Goal: Task Accomplishment & Management: Use online tool/utility

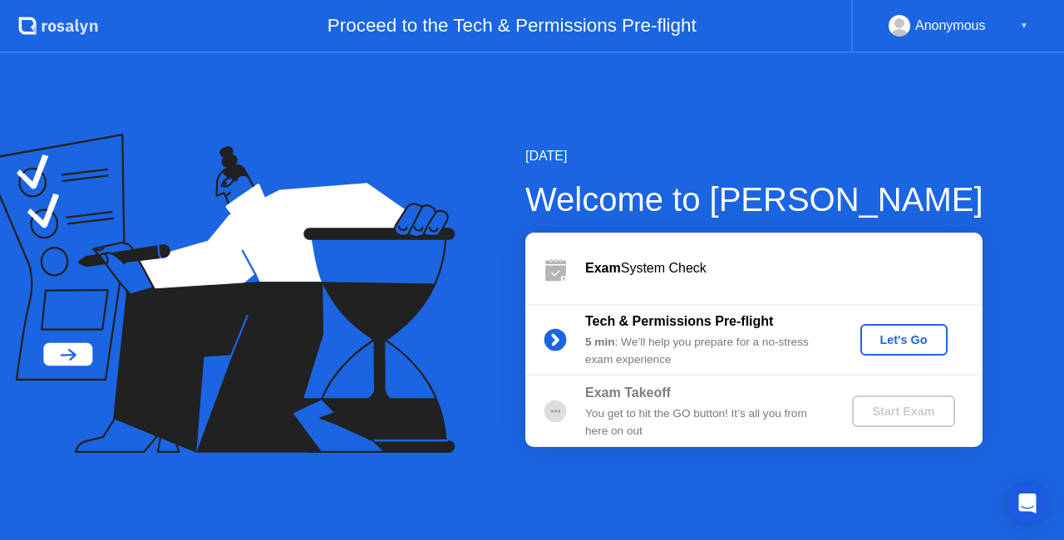
click at [894, 342] on div "Let's Go" at bounding box center [904, 339] width 74 height 13
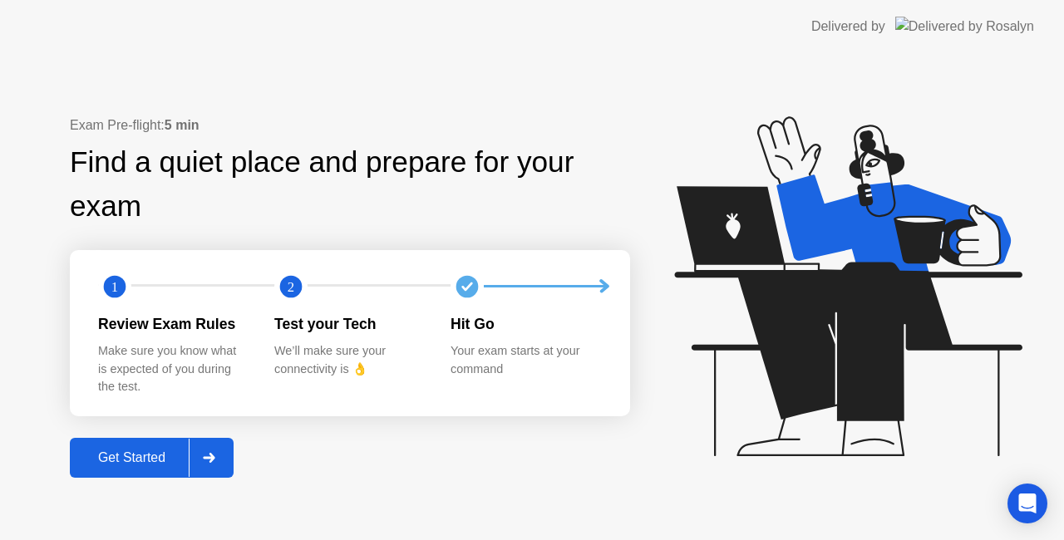
click at [163, 457] on div "Get Started" at bounding box center [132, 457] width 114 height 15
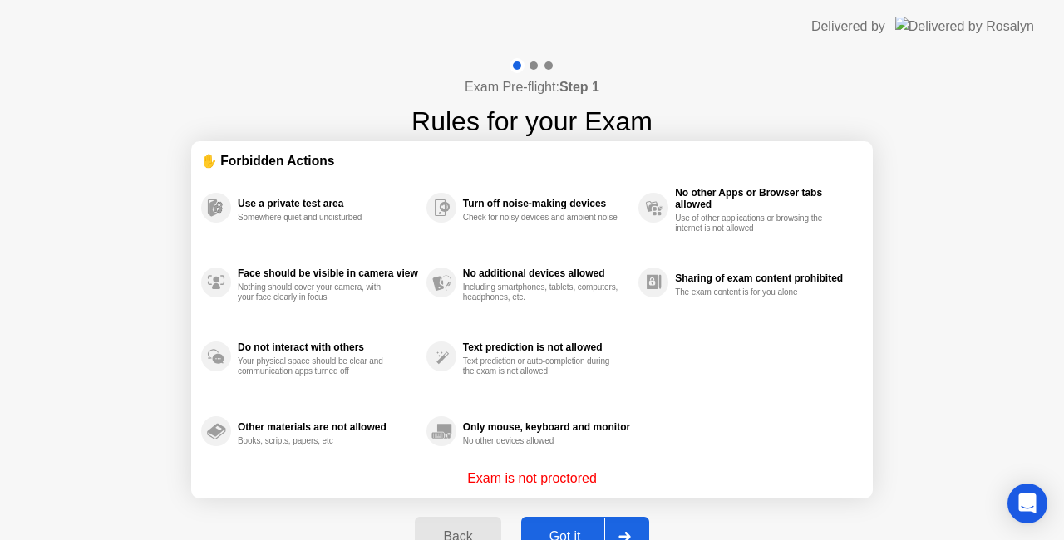
click at [642, 525] on div at bounding box center [624, 537] width 40 height 38
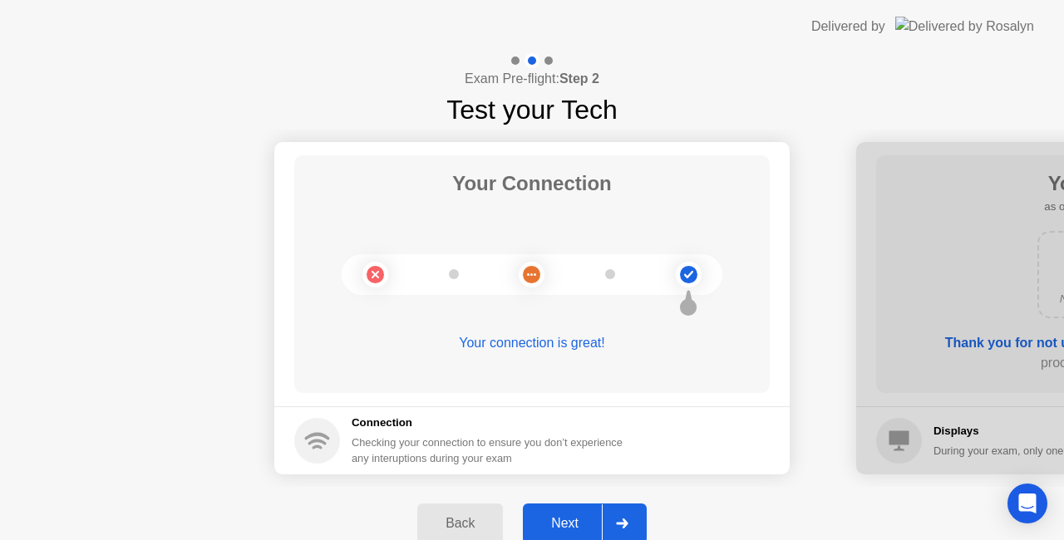
click at [580, 516] on div "Next" at bounding box center [565, 523] width 74 height 15
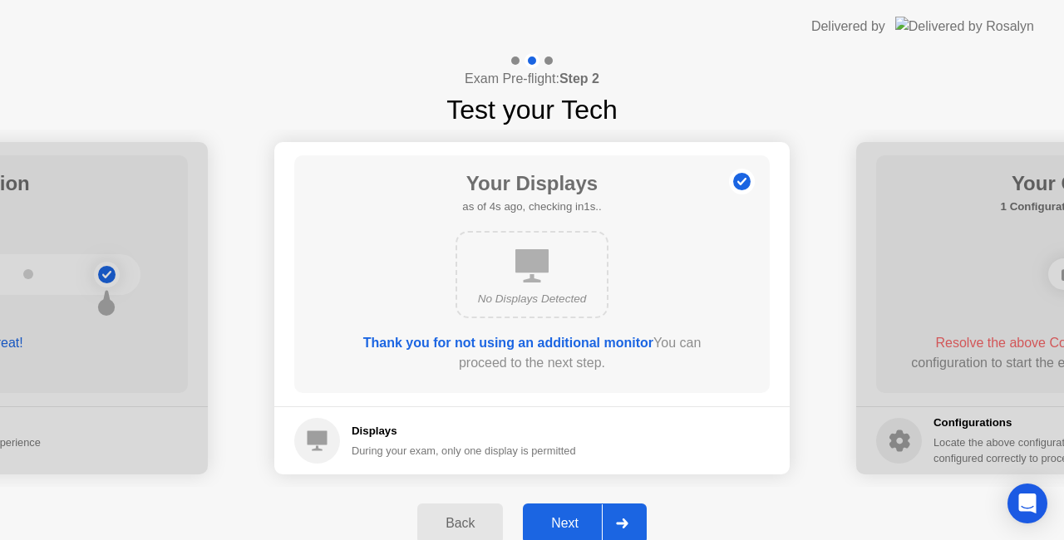
click at [576, 525] on div "Next" at bounding box center [565, 523] width 74 height 15
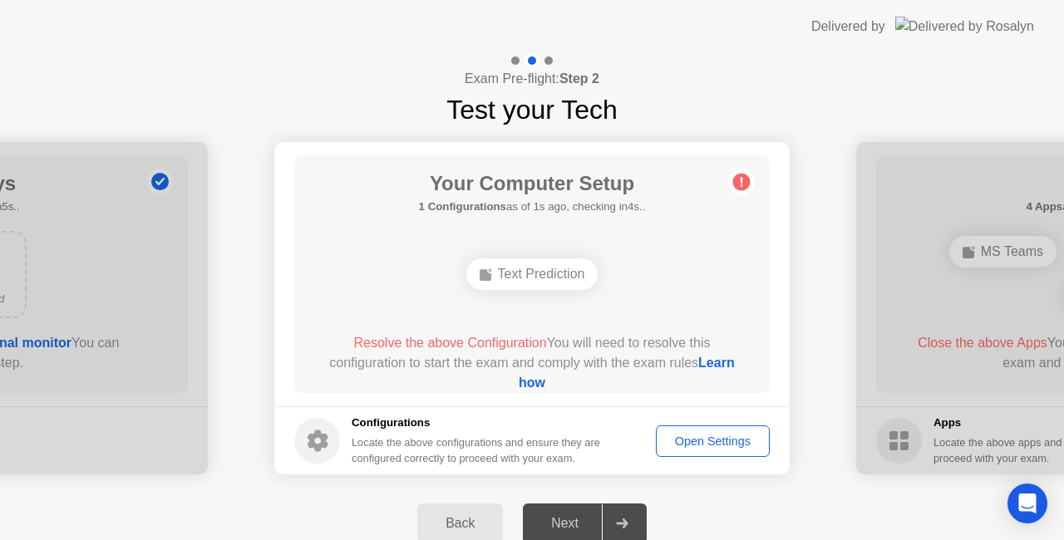
click at [542, 278] on div "Text Prediction" at bounding box center [532, 274] width 132 height 32
click at [693, 439] on div "Open Settings" at bounding box center [712, 441] width 102 height 13
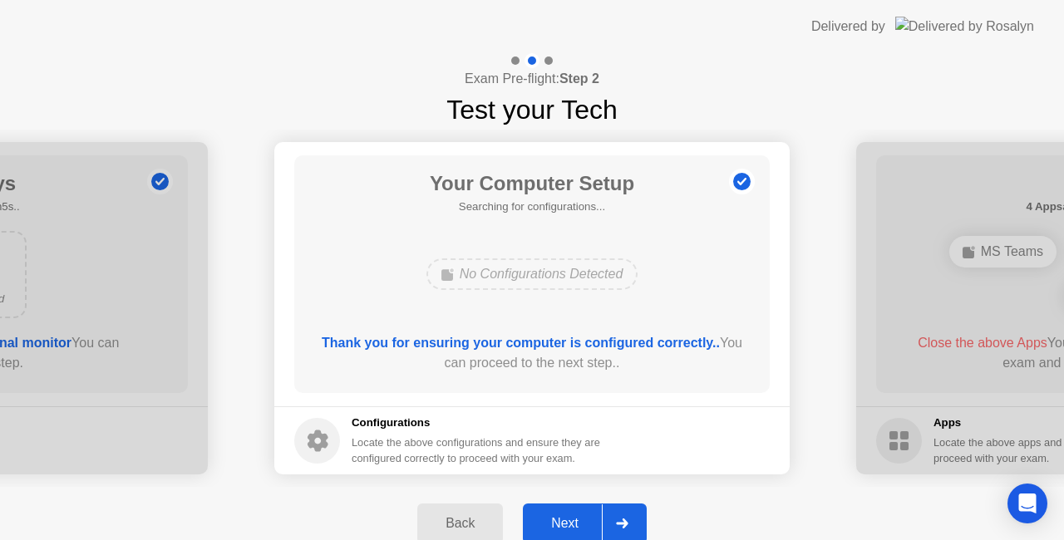
click at [573, 531] on div "Next" at bounding box center [565, 523] width 74 height 15
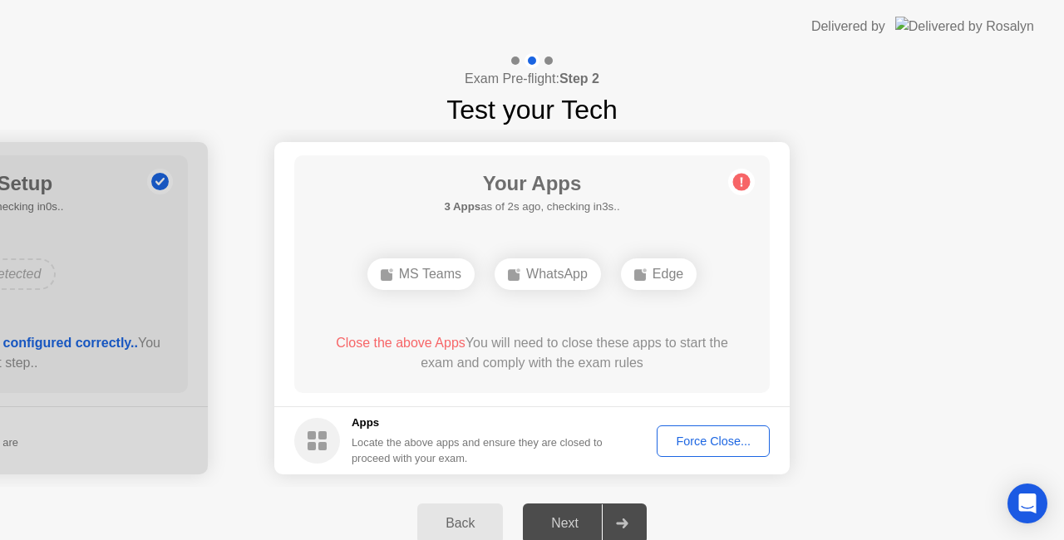
click at [716, 440] on div "Force Close..." at bounding box center [712, 441] width 101 height 13
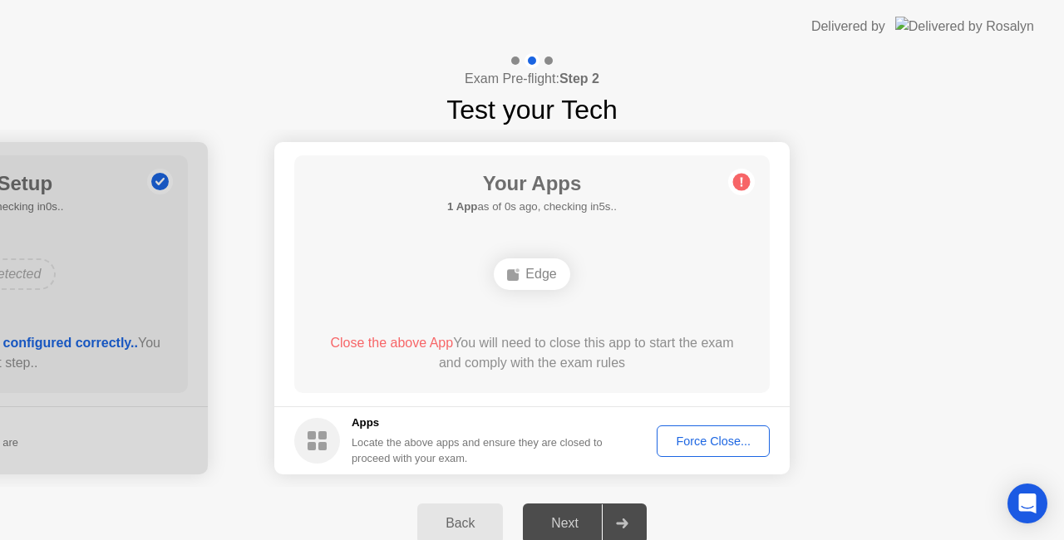
click at [674, 366] on div "Close the above App You will need to close this app to start the exam and compl…" at bounding box center [532, 353] width 428 height 40
click at [686, 435] on div "Force Close..." at bounding box center [712, 441] width 101 height 13
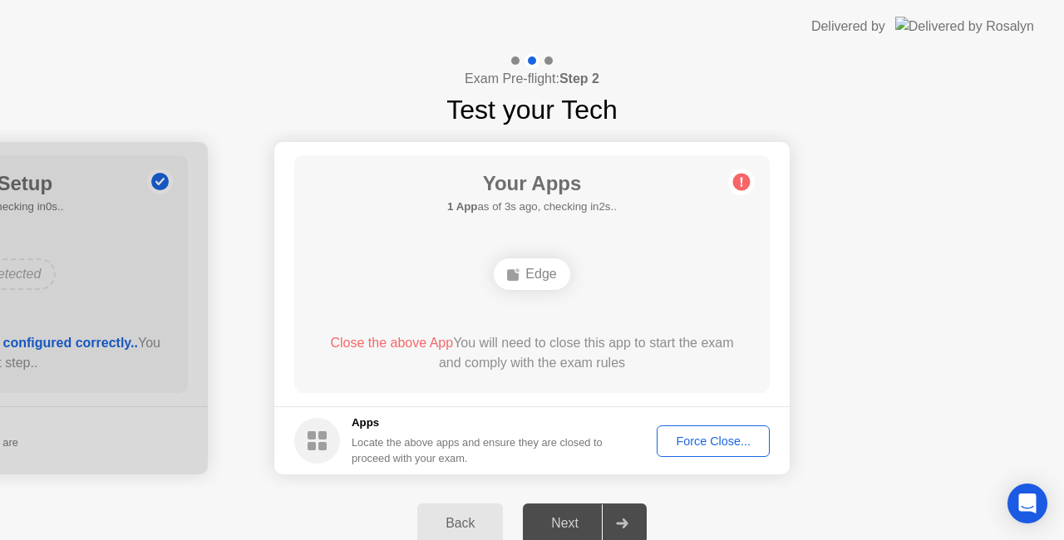
click at [525, 276] on div "Edge" at bounding box center [532, 274] width 76 height 32
click at [684, 442] on div "Force Close..." at bounding box center [712, 441] width 101 height 13
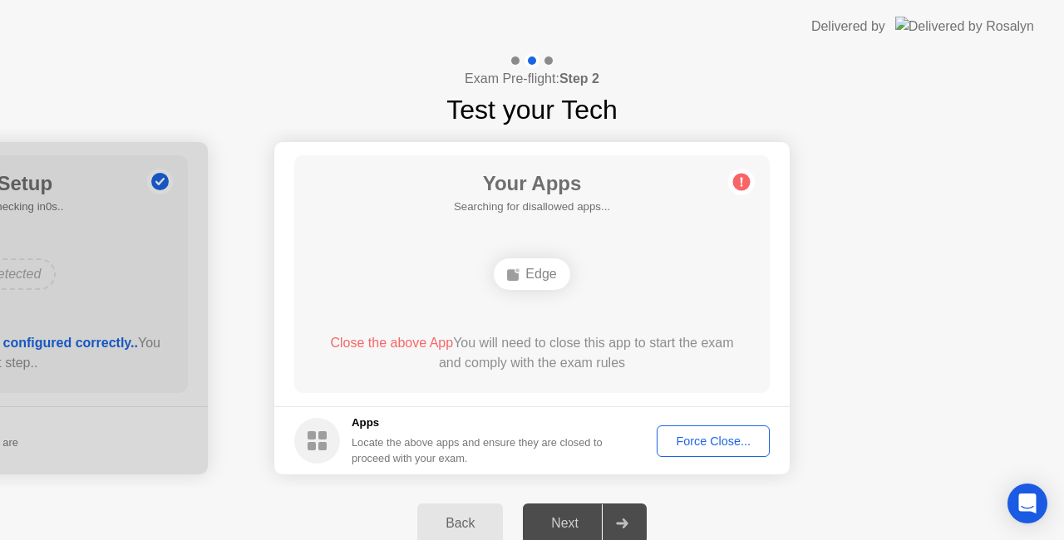
click at [723, 435] on div "Force Close..." at bounding box center [712, 441] width 101 height 13
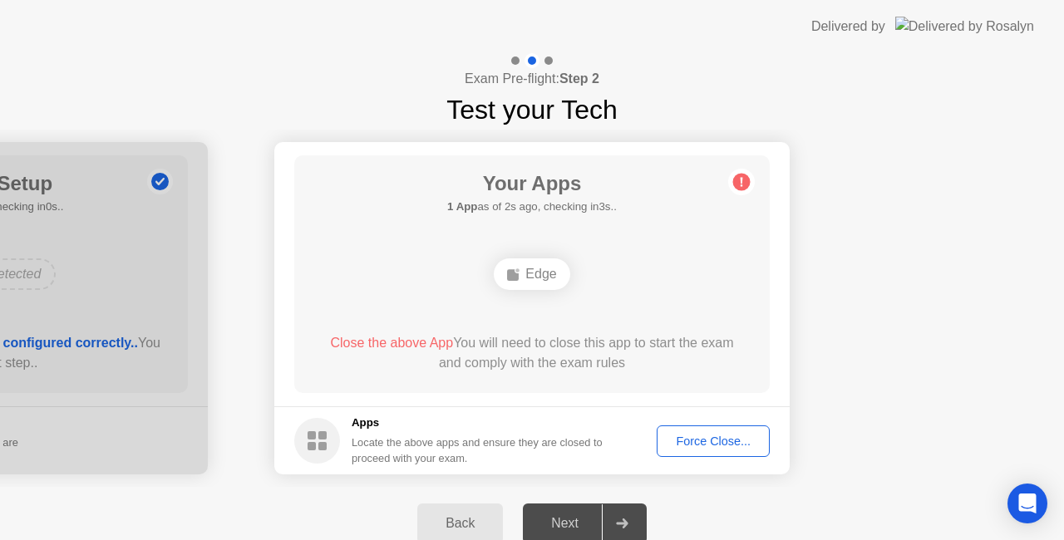
click at [686, 435] on div "Force Close..." at bounding box center [712, 441] width 101 height 13
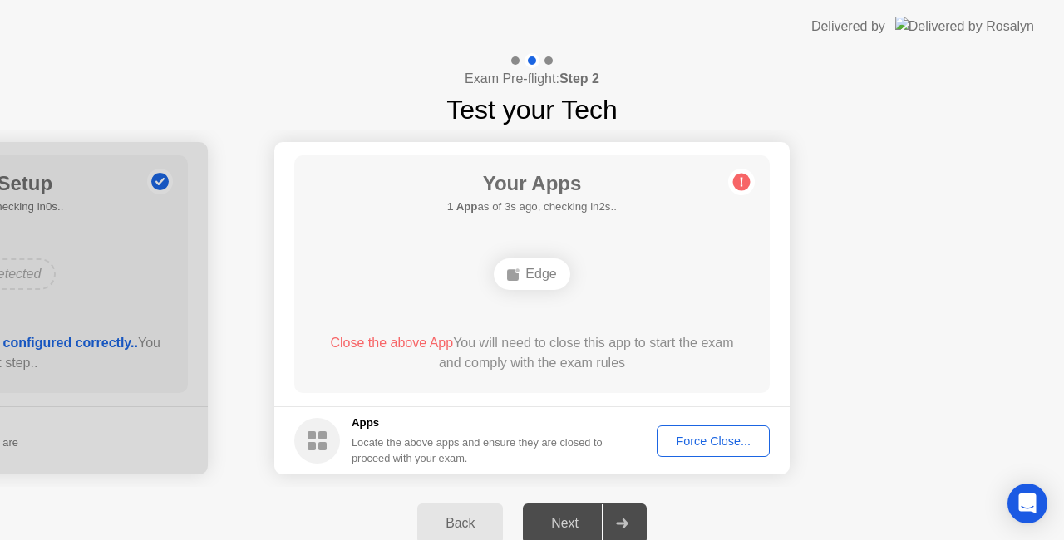
click at [677, 440] on div "Force Close..." at bounding box center [712, 441] width 101 height 13
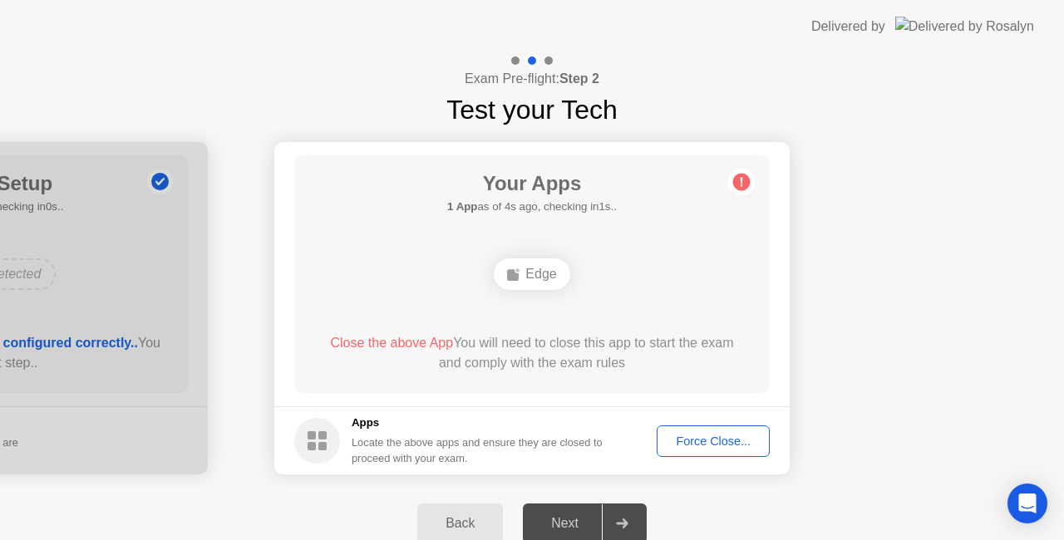
click at [519, 268] on ellipse at bounding box center [517, 270] width 5 height 5
click at [352, 339] on span "Close the above App" at bounding box center [391, 343] width 123 height 14
click at [692, 440] on div "Force Close..." at bounding box center [712, 441] width 101 height 13
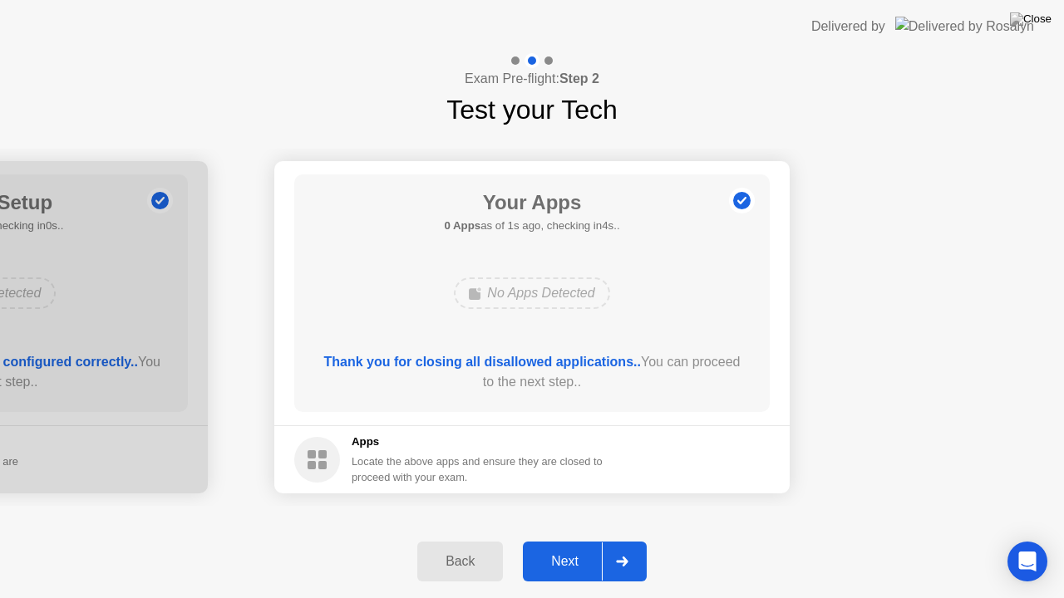
click at [627, 539] on icon at bounding box center [622, 562] width 12 height 10
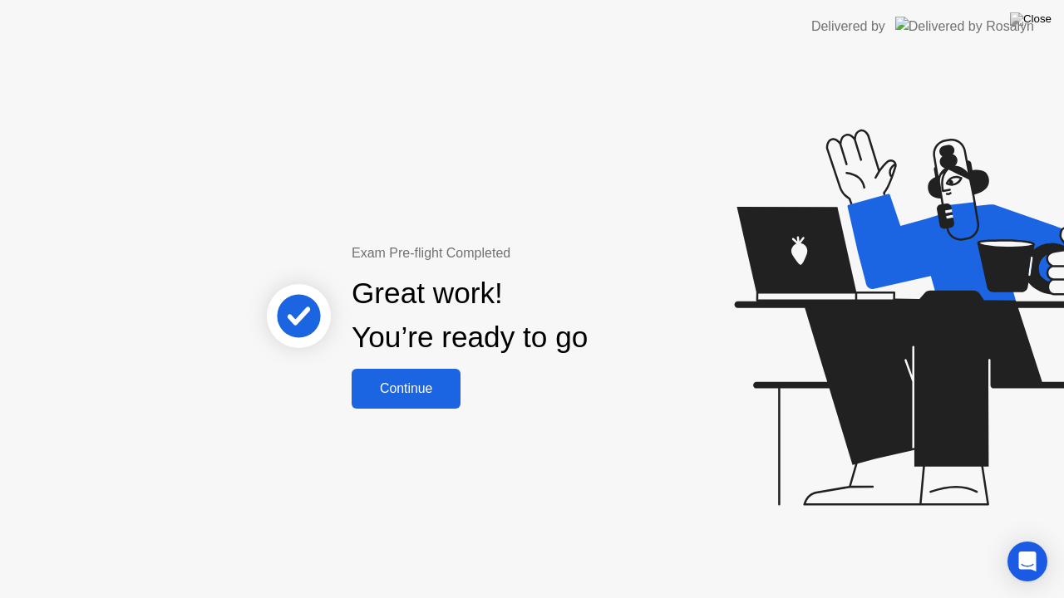
click at [434, 389] on div "Continue" at bounding box center [405, 388] width 99 height 15
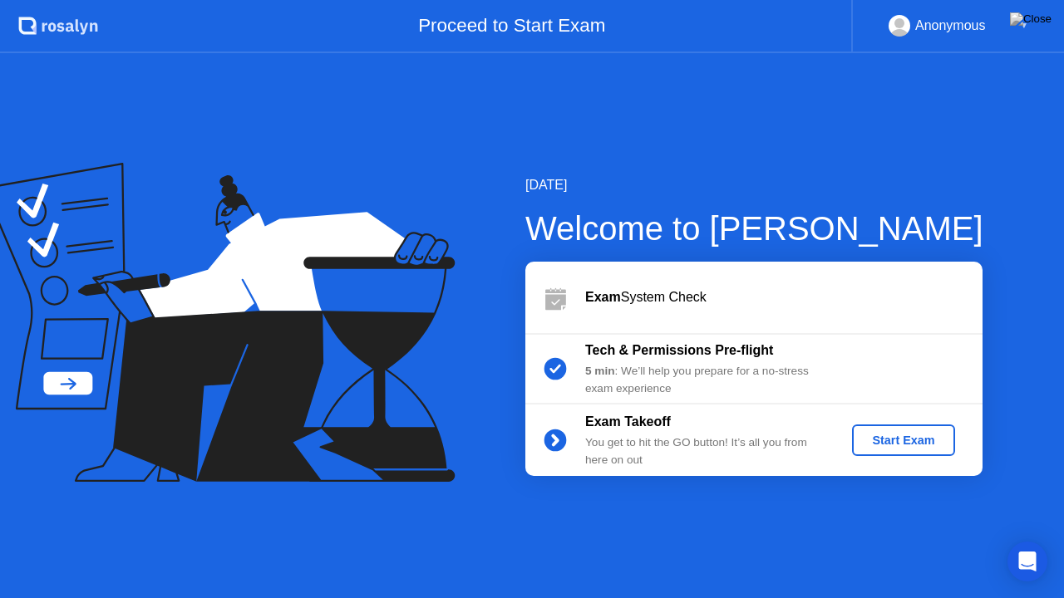
click at [922, 440] on div "Start Exam" at bounding box center [902, 440] width 89 height 13
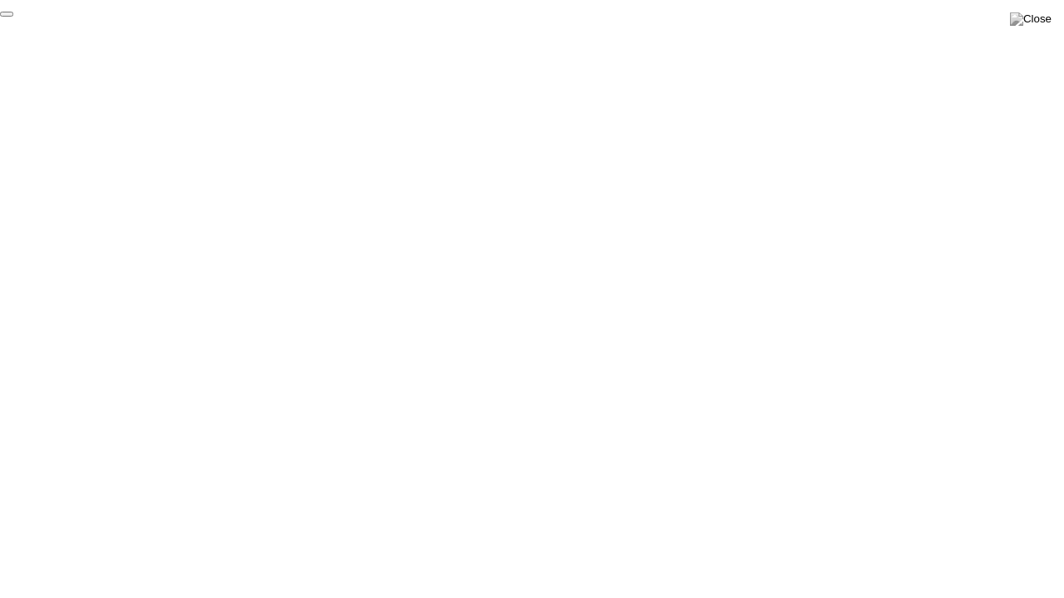
click div "End Proctoring Session"
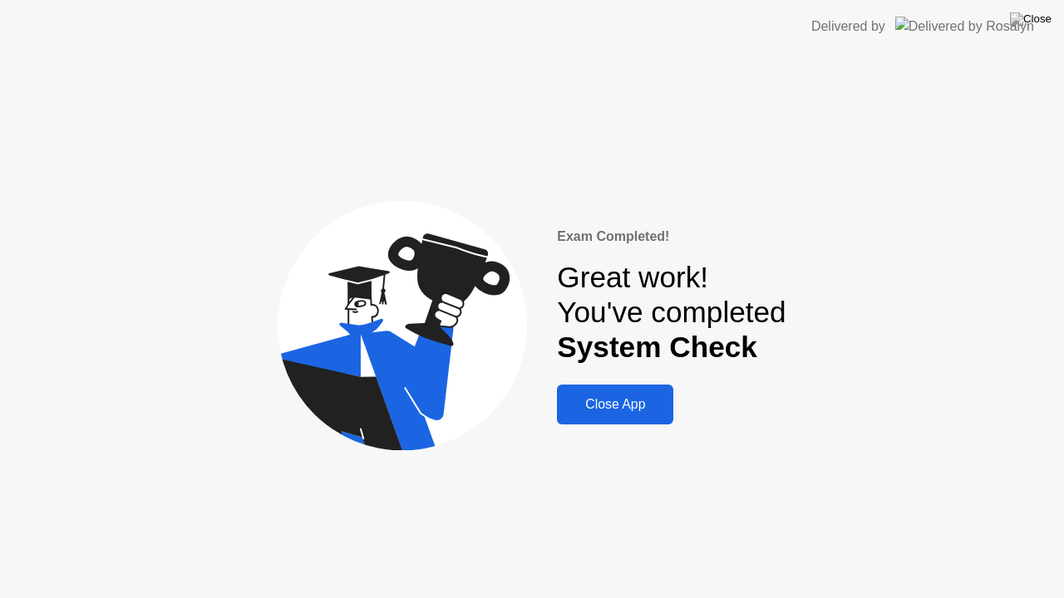
click at [632, 407] on div "Close App" at bounding box center [615, 404] width 106 height 15
